Goal: Task Accomplishment & Management: Manage account settings

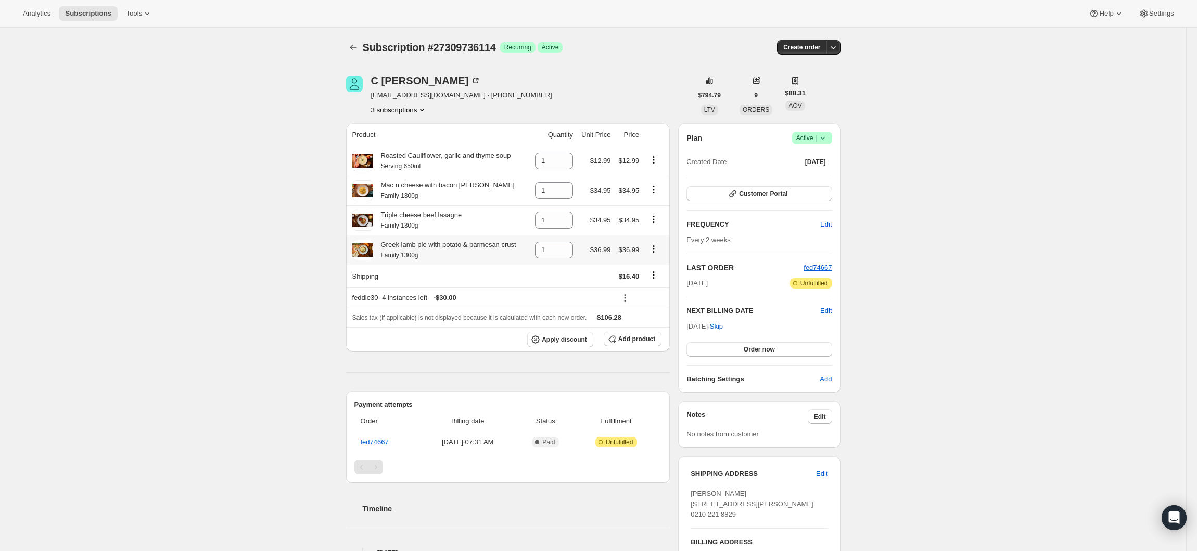
click at [419, 112] on button "3 subscriptions" at bounding box center [399, 110] width 57 height 10
click at [426, 107] on icon "Product actions" at bounding box center [422, 110] width 10 height 10
click at [288, 193] on div "Subscription #27309736114. This page is ready Subscription #27309736114 Success…" at bounding box center [593, 439] width 1186 height 823
click at [413, 110] on button "3 subscriptions" at bounding box center [399, 110] width 57 height 10
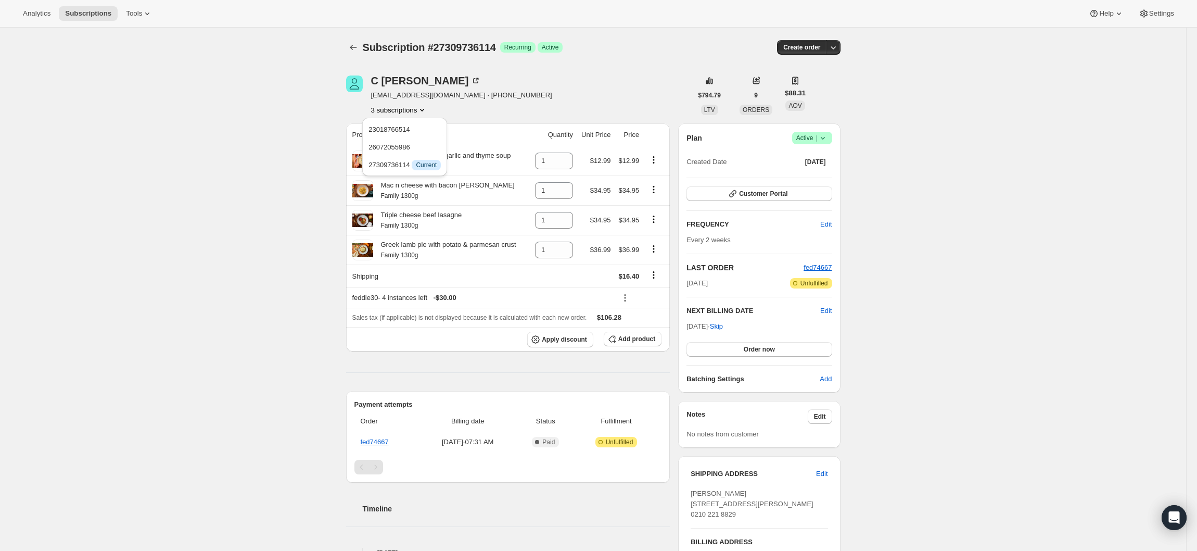
click at [284, 174] on div "Subscription #27309736114. This page is ready Subscription #27309736114 Success…" at bounding box center [593, 439] width 1186 height 823
click at [405, 107] on button "3 subscriptions" at bounding box center [399, 110] width 57 height 10
click at [406, 142] on span "26072055986" at bounding box center [404, 147] width 72 height 10
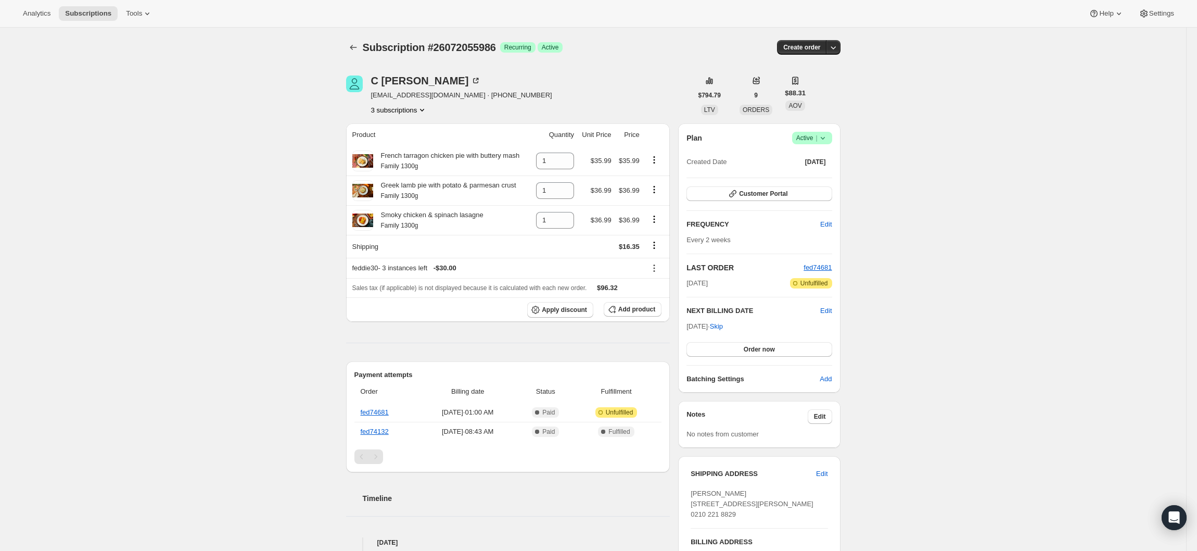
click at [397, 114] on button "3 subscriptions" at bounding box center [399, 110] width 57 height 10
click at [411, 164] on span "27309736114" at bounding box center [404, 165] width 72 height 10
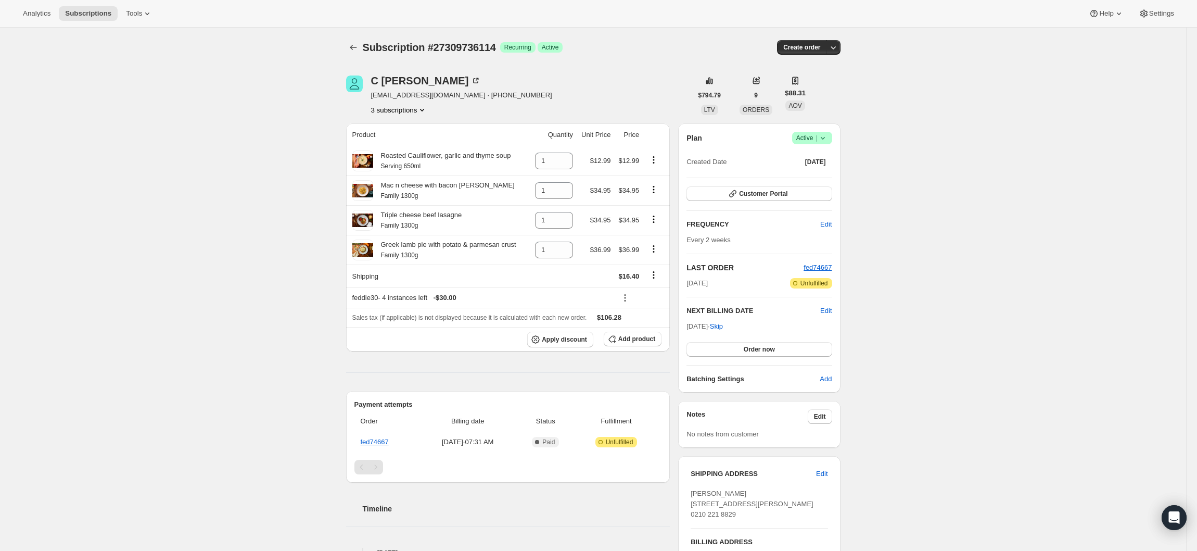
click at [401, 114] on button "3 subscriptions" at bounding box center [399, 110] width 57 height 10
click at [409, 142] on span "26072055986" at bounding box center [404, 147] width 72 height 10
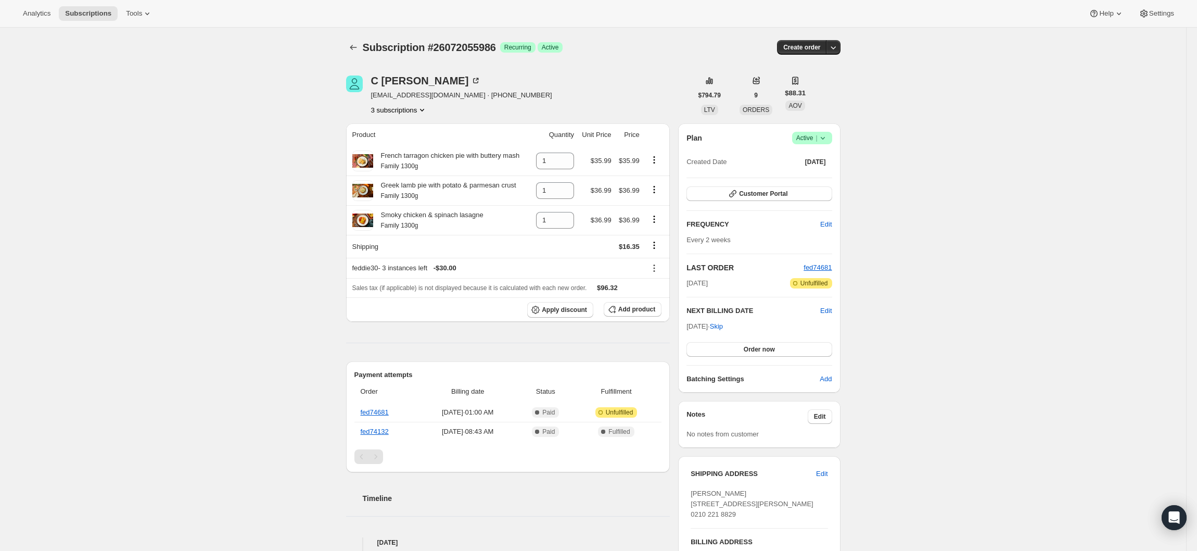
click at [393, 112] on button "3 subscriptions" at bounding box center [399, 110] width 57 height 10
click at [398, 166] on span "27309736114" at bounding box center [389, 165] width 42 height 8
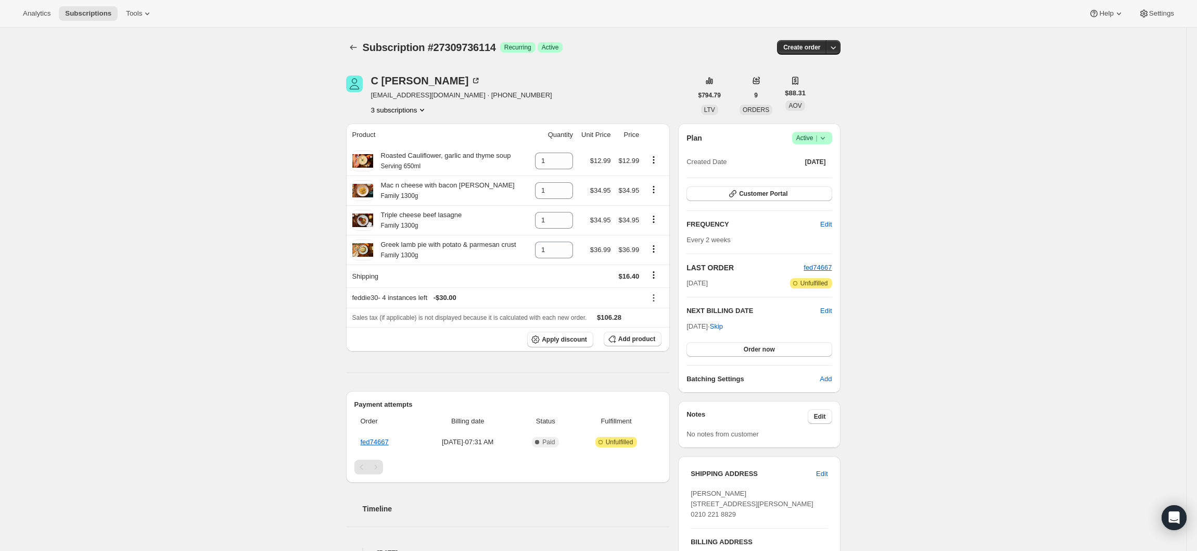
click at [389, 110] on button "3 subscriptions" at bounding box center [399, 110] width 57 height 10
click at [393, 147] on span "26072055986" at bounding box center [389, 147] width 42 height 8
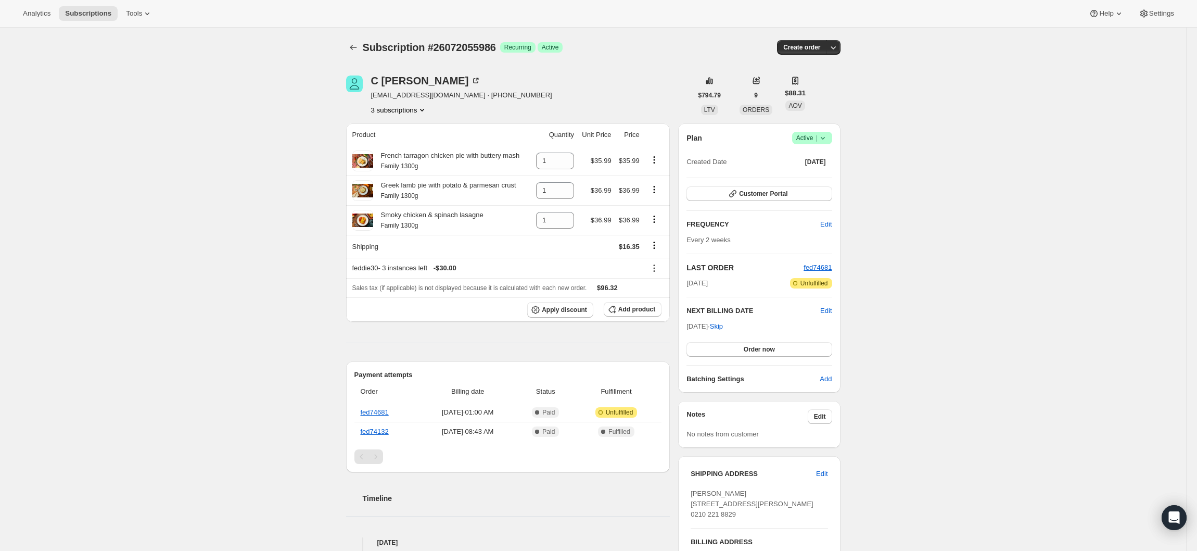
click at [399, 108] on button "3 subscriptions" at bounding box center [399, 110] width 57 height 10
click at [393, 161] on span "27309736114" at bounding box center [389, 165] width 42 height 8
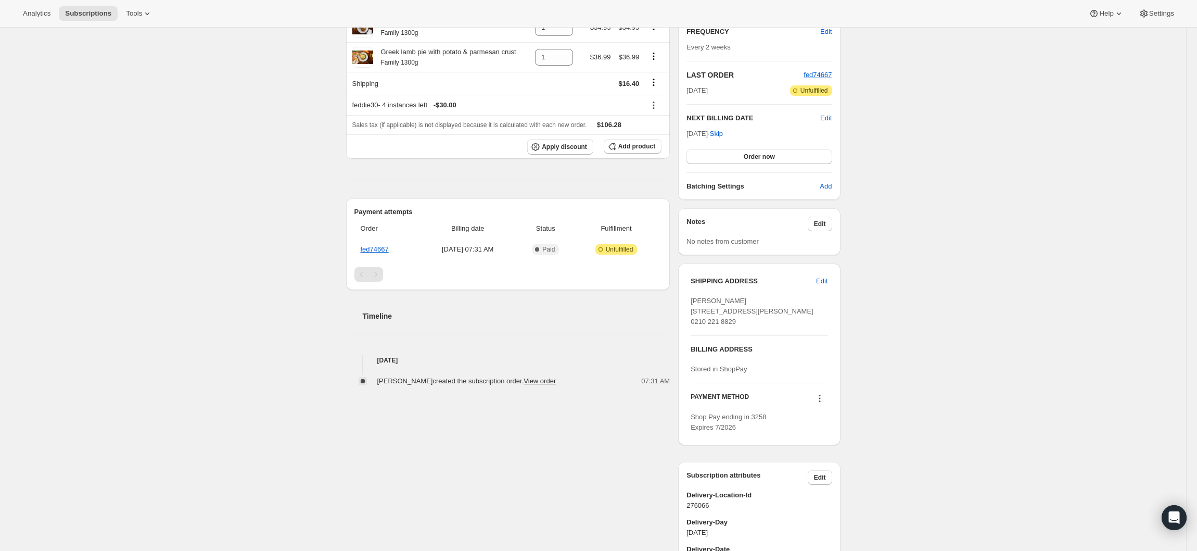
scroll to position [312, 0]
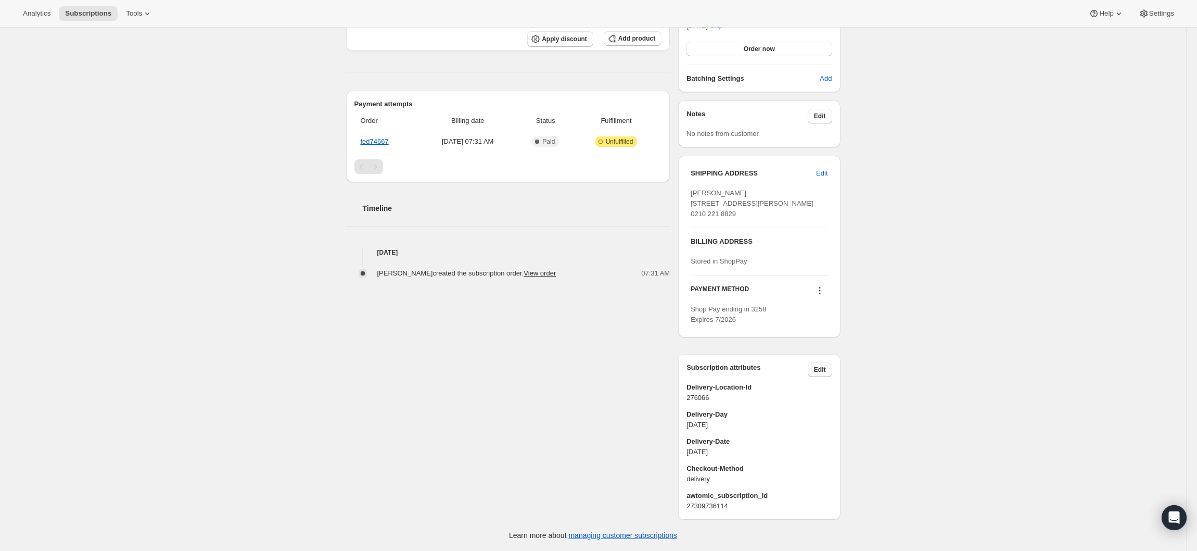
click at [821, 374] on span "Edit" at bounding box center [820, 369] width 12 height 8
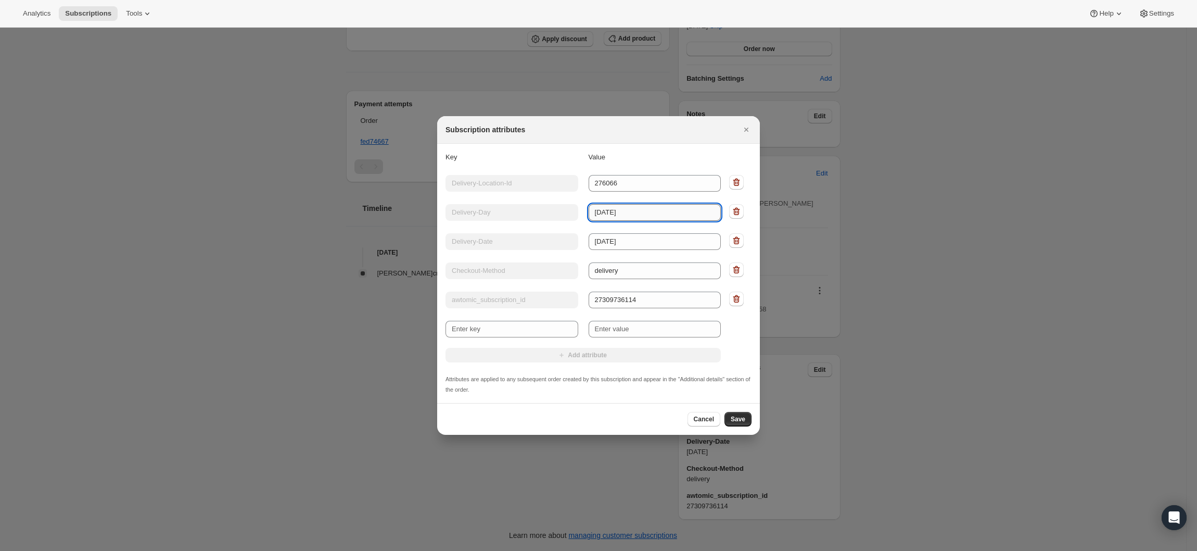
click at [627, 212] on input "[DATE]" at bounding box center [655, 212] width 133 height 17
type input "s"
type input "[DATE]"
click at [633, 239] on input "[DATE]" at bounding box center [655, 241] width 133 height 17
type input "[DATE]"
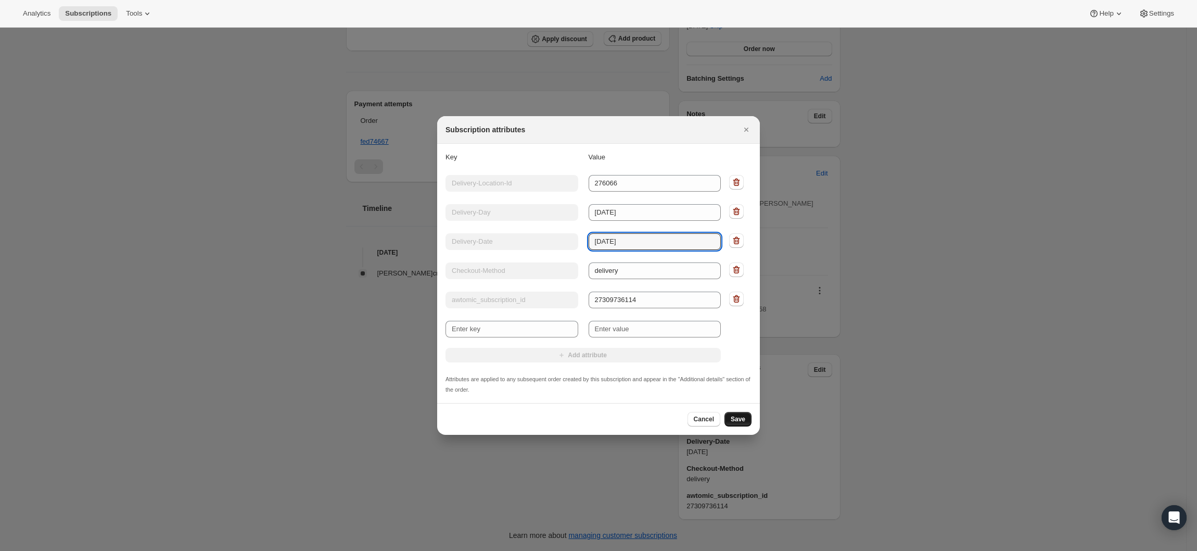
click at [743, 418] on span "Save" at bounding box center [738, 419] width 15 height 8
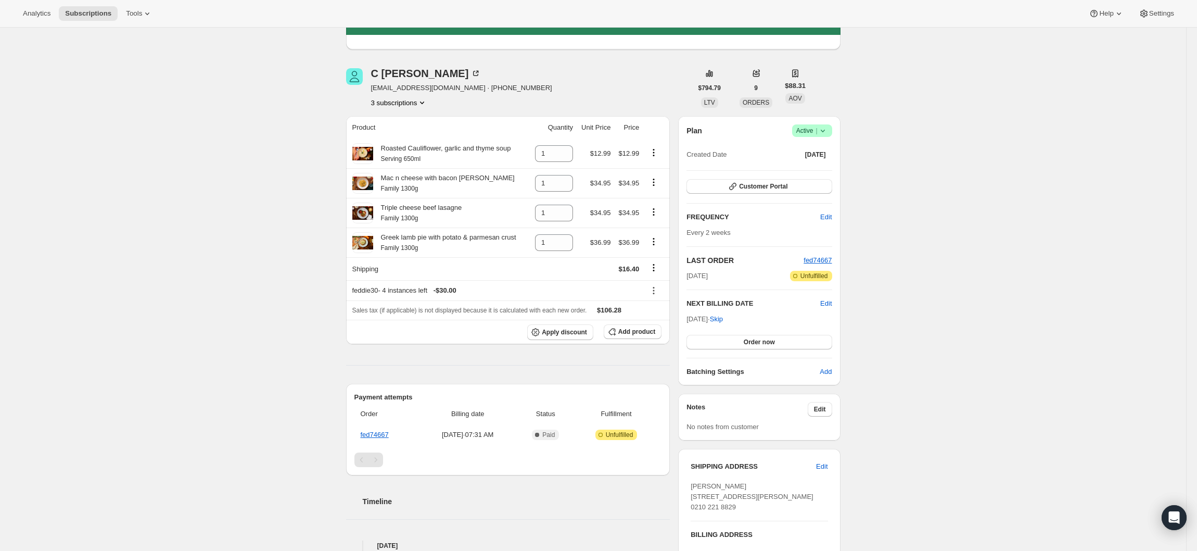
scroll to position [0, 0]
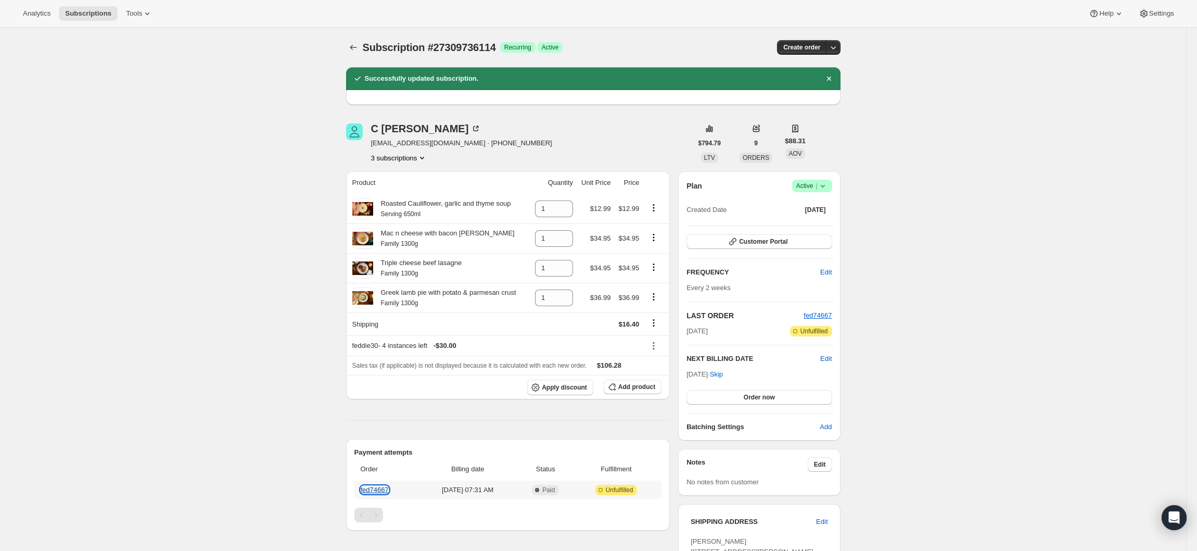
click at [381, 490] on link "fed74667" at bounding box center [375, 490] width 28 height 8
click at [414, 149] on div "[PERSON_NAME] [EMAIL_ADDRESS][DOMAIN_NAME] · [PHONE_NUMBER] 3 subscriptions" at bounding box center [461, 143] width 181 height 40
click at [418, 151] on div "[PERSON_NAME] [EMAIL_ADDRESS][DOMAIN_NAME] · [PHONE_NUMBER] 3 subscriptions" at bounding box center [461, 143] width 181 height 40
click at [421, 154] on button "3 subscriptions" at bounding box center [399, 157] width 57 height 10
click at [406, 195] on span "26072055986" at bounding box center [389, 195] width 42 height 8
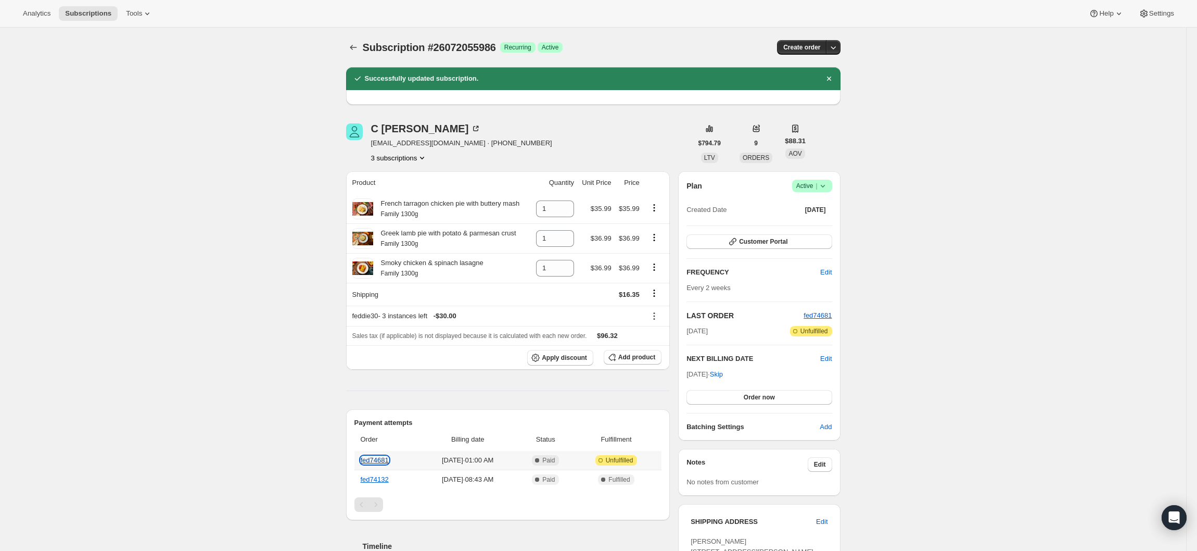
click at [387, 462] on link "fed74681" at bounding box center [375, 460] width 28 height 8
click at [825, 189] on icon at bounding box center [823, 186] width 10 height 10
click at [830, 231] on button "Cancel subscription" at bounding box center [817, 223] width 65 height 17
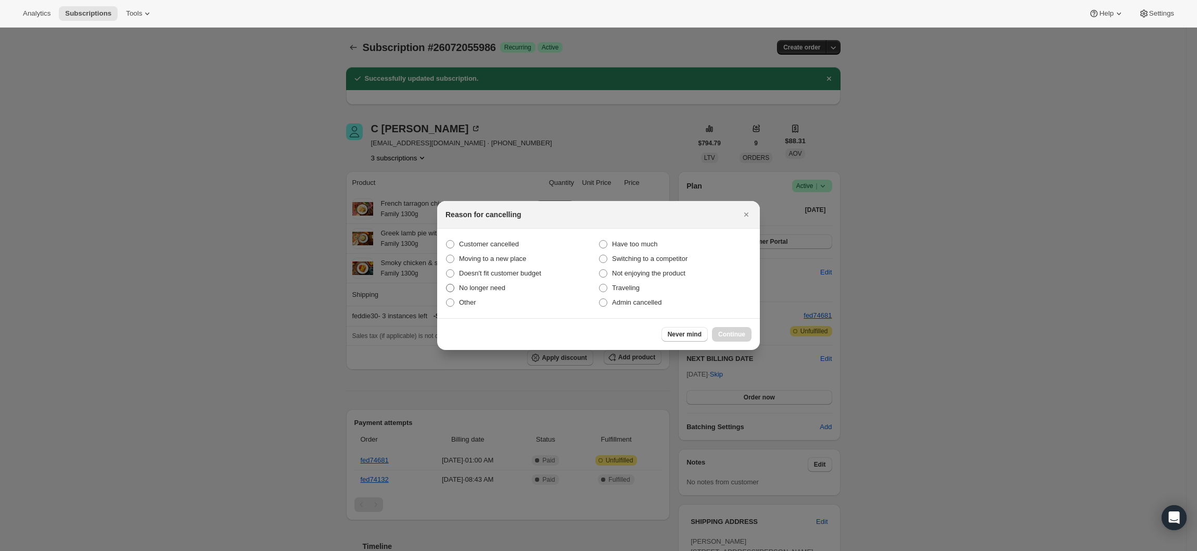
click at [483, 284] on span "No longer need" at bounding box center [482, 288] width 46 height 8
click at [447, 284] on input "No longer need" at bounding box center [446, 284] width 1 height 1
radio input "true"
click at [727, 329] on button "Continue" at bounding box center [732, 334] width 40 height 15
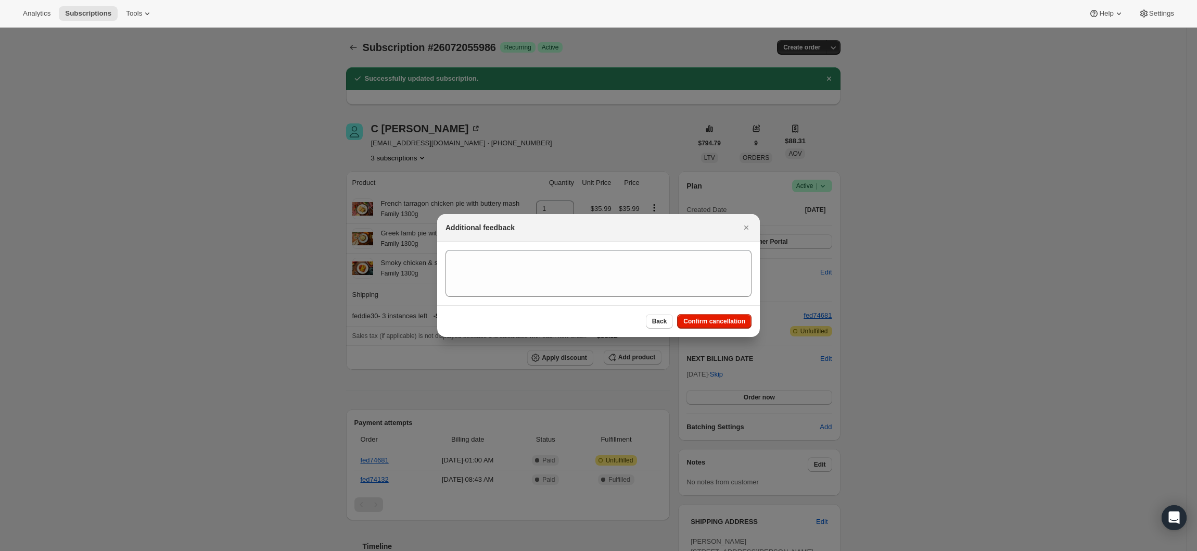
drag, startPoint x: 710, startPoint y: 320, endPoint x: 14, endPoint y: 333, distance: 697.0
click at [706, 316] on button "Confirm cancellation" at bounding box center [714, 321] width 74 height 15
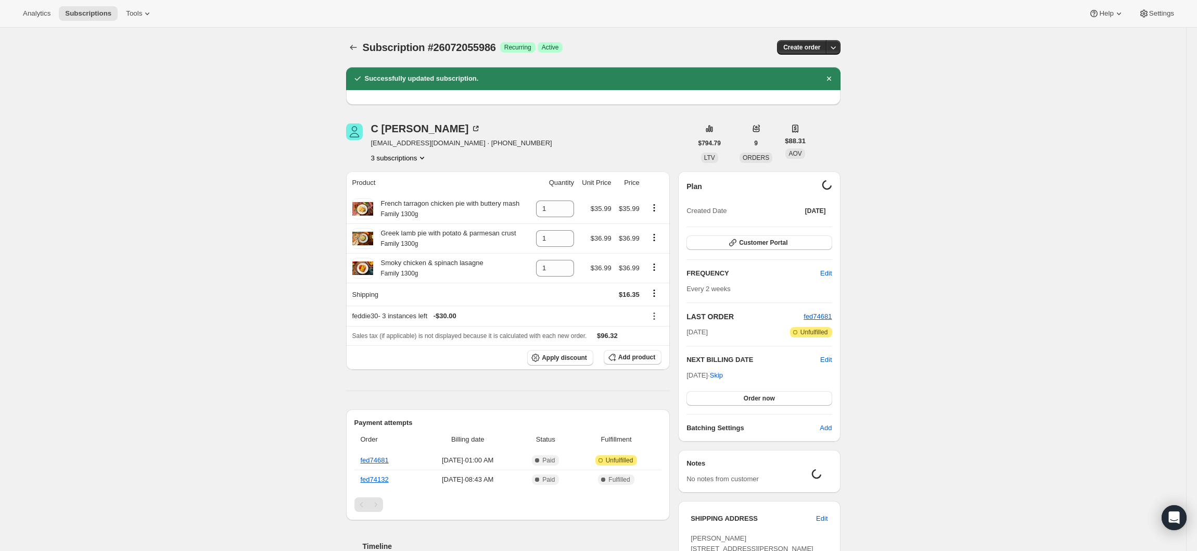
click at [398, 161] on button "3 subscriptions" at bounding box center [399, 157] width 57 height 10
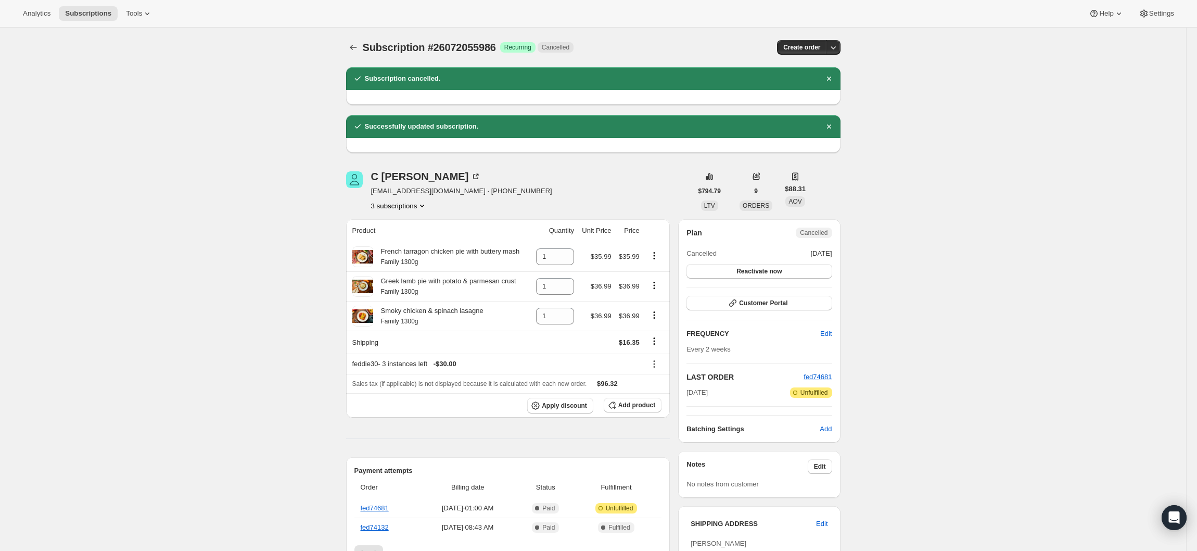
click at [415, 203] on button "3 subscriptions" at bounding box center [399, 205] width 57 height 10
click at [414, 220] on span "23018766514" at bounding box center [404, 225] width 72 height 10
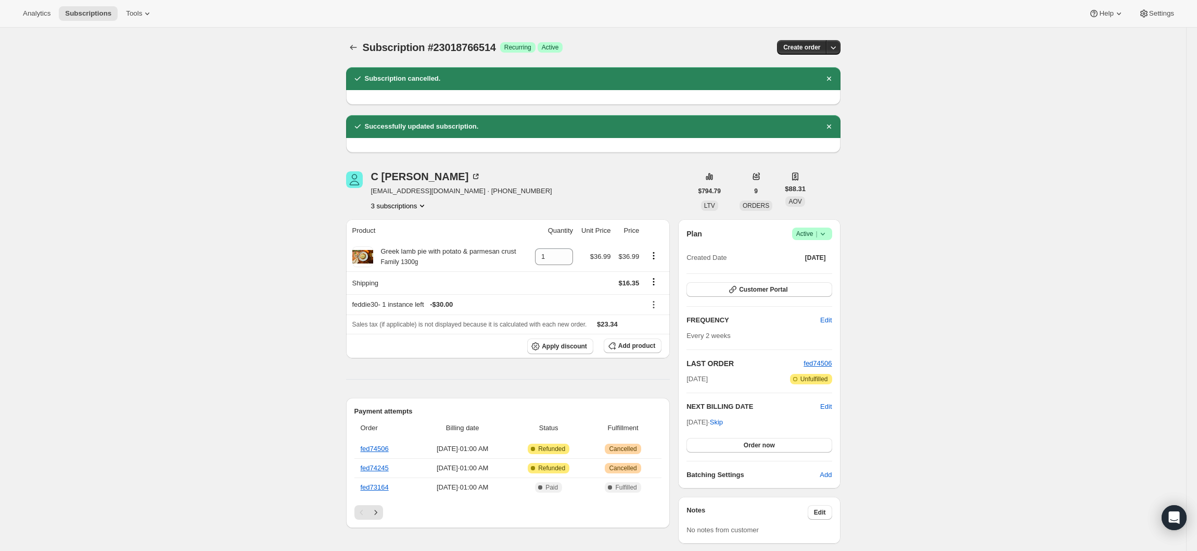
click at [825, 236] on icon at bounding box center [823, 233] width 10 height 10
click at [817, 264] on button "Cancel subscription" at bounding box center [817, 271] width 65 height 17
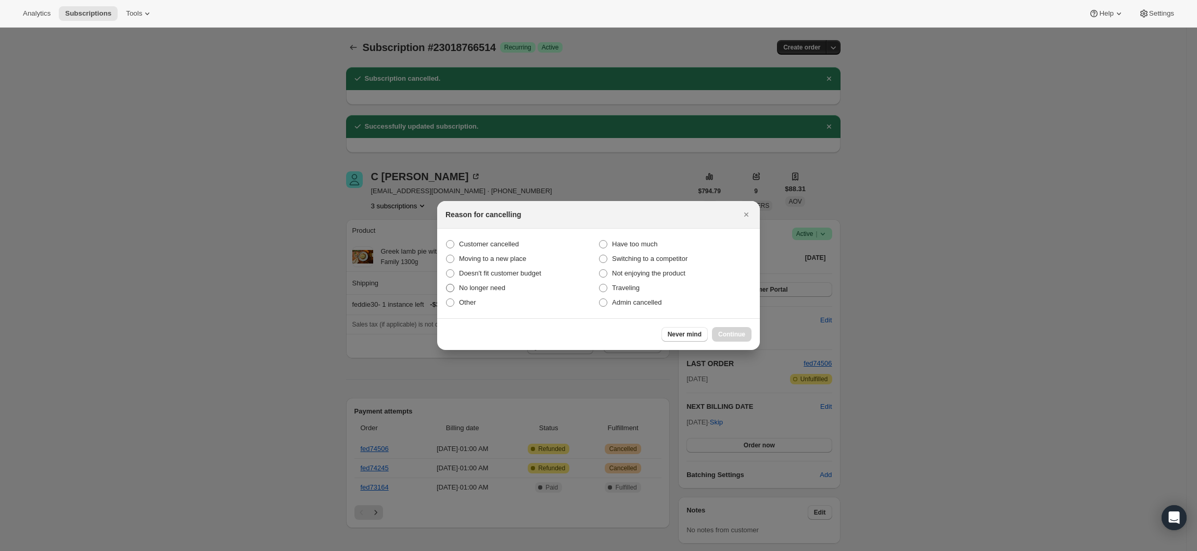
click at [502, 287] on span "No longer need" at bounding box center [482, 288] width 46 height 8
click at [447, 284] on input "No longer need" at bounding box center [446, 284] width 1 height 1
radio input "true"
click at [721, 329] on button "Continue" at bounding box center [732, 334] width 40 height 15
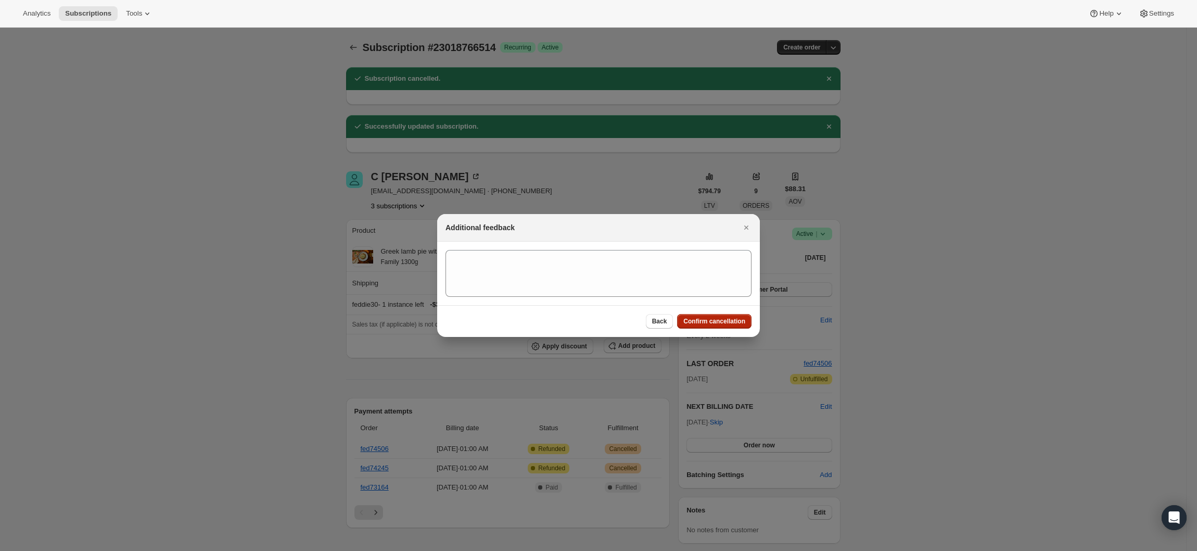
click at [733, 318] on span "Confirm cancellation" at bounding box center [714, 321] width 62 height 8
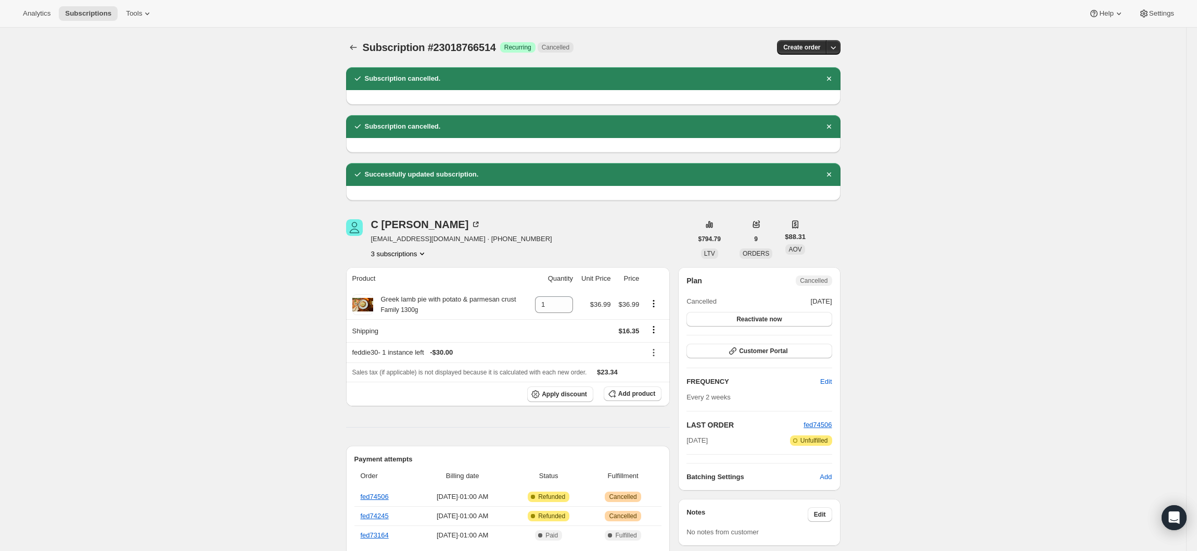
click at [418, 255] on button "3 subscriptions" at bounding box center [399, 253] width 57 height 10
click at [404, 306] on span "27309736114" at bounding box center [389, 308] width 42 height 8
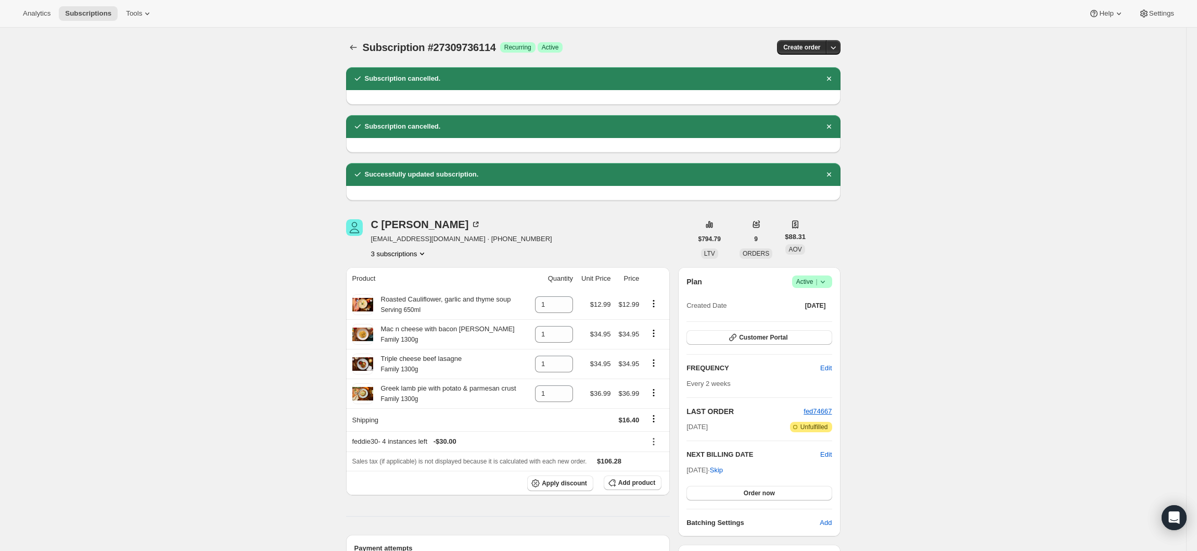
click at [390, 255] on button "3 subscriptions" at bounding box center [399, 253] width 57 height 10
click at [289, 258] on div "Subscription #27309736114. This page is ready Subscription #27309736114 Success…" at bounding box center [593, 511] width 1186 height 967
click at [834, 179] on icon "Dismiss notification" at bounding box center [829, 174] width 10 height 10
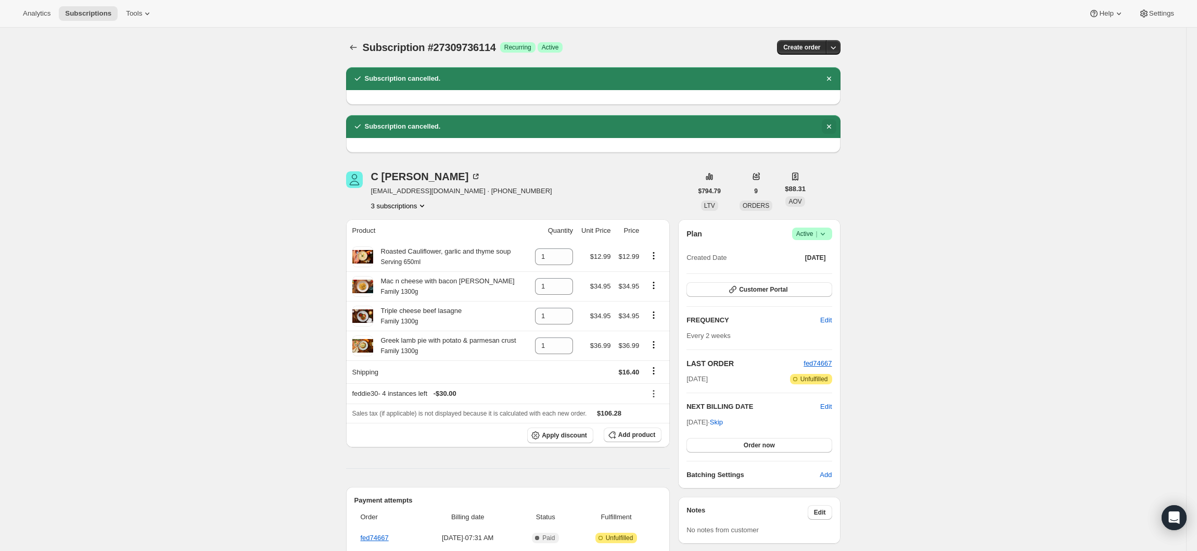
click at [833, 129] on icon "Dismiss notification" at bounding box center [829, 126] width 10 height 10
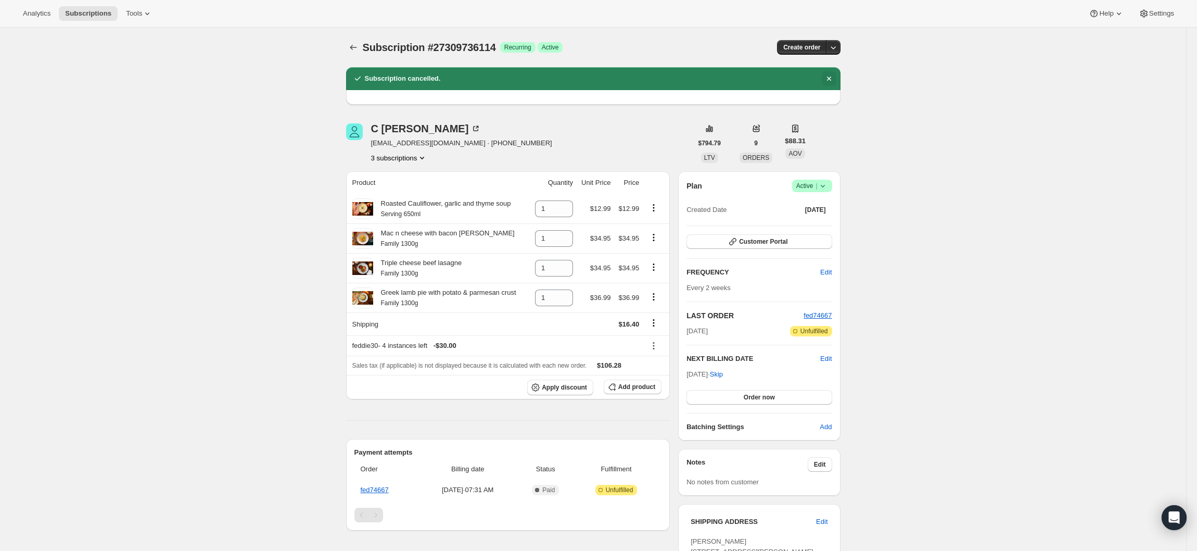
click at [830, 74] on icon "Dismiss notification" at bounding box center [829, 78] width 10 height 10
